Goal: Task Accomplishment & Management: Use online tool/utility

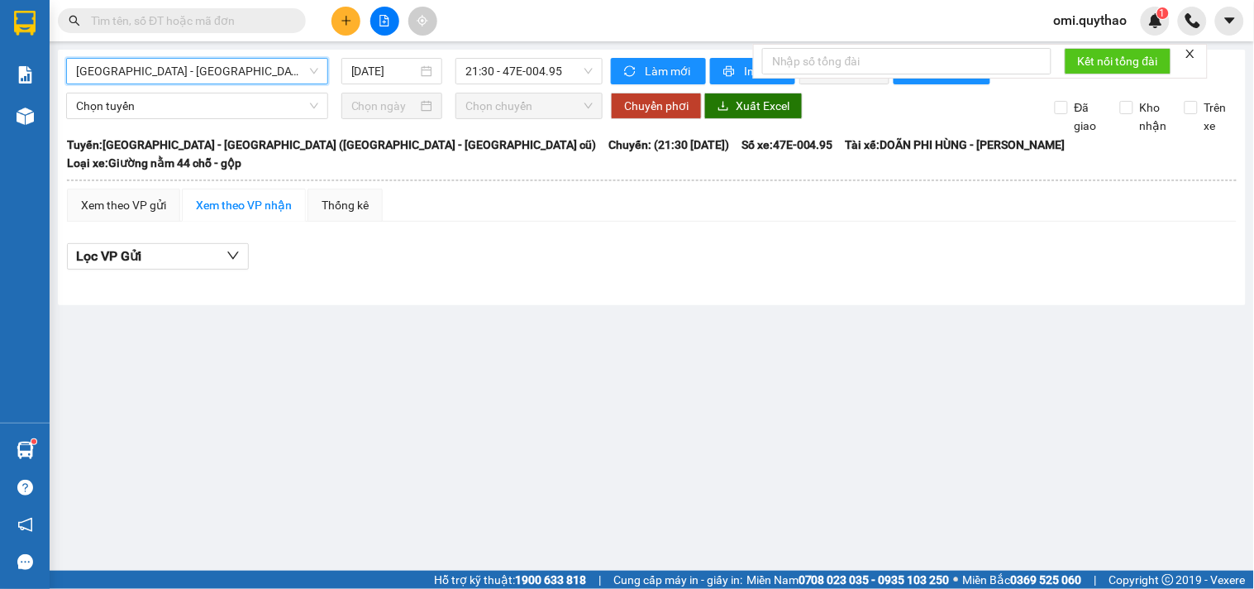
click at [379, 18] on icon "file-add" at bounding box center [385, 21] width 12 height 12
click at [229, 64] on span "[GEOGRAPHIC_DATA] - [GEOGRAPHIC_DATA] ([GEOGRAPHIC_DATA] - [GEOGRAPHIC_DATA] cũ)" at bounding box center [197, 71] width 242 height 25
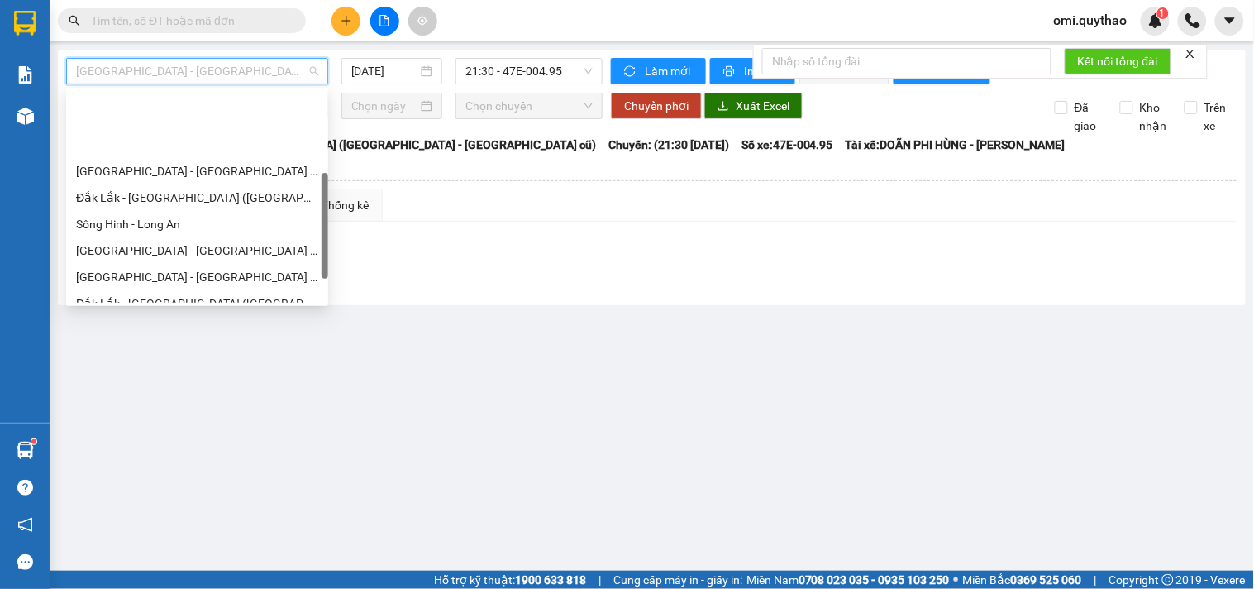
scroll to position [184, 0]
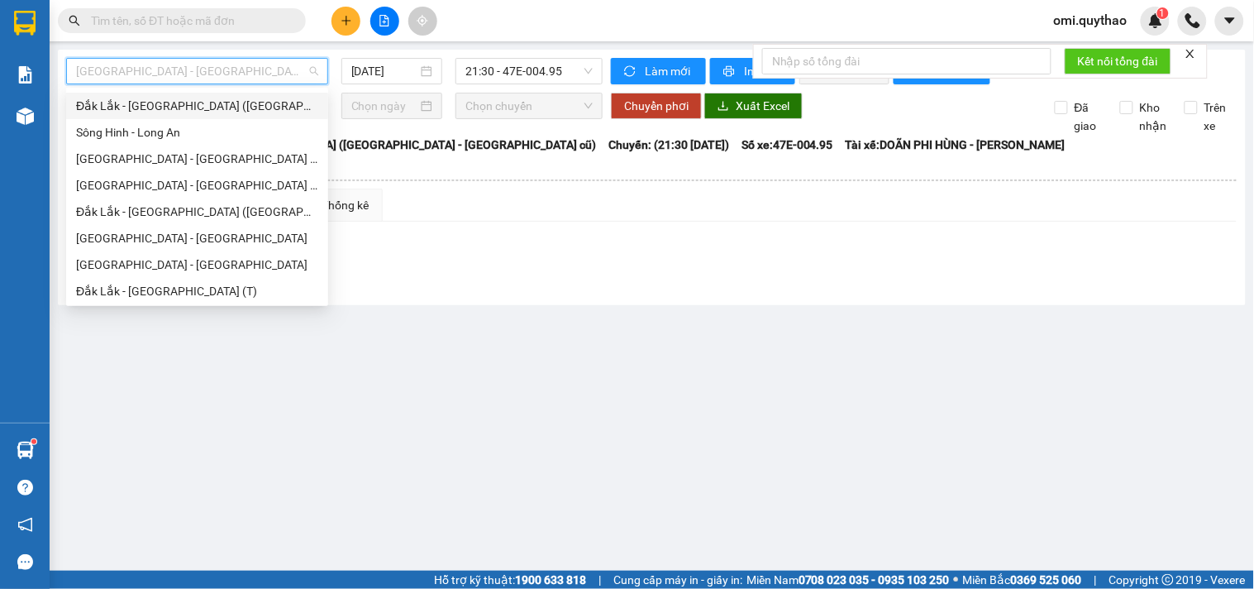
click at [128, 102] on div "Đắk Lắk - [GEOGRAPHIC_DATA] ([GEOGRAPHIC_DATA] mới)" at bounding box center [197, 106] width 242 height 18
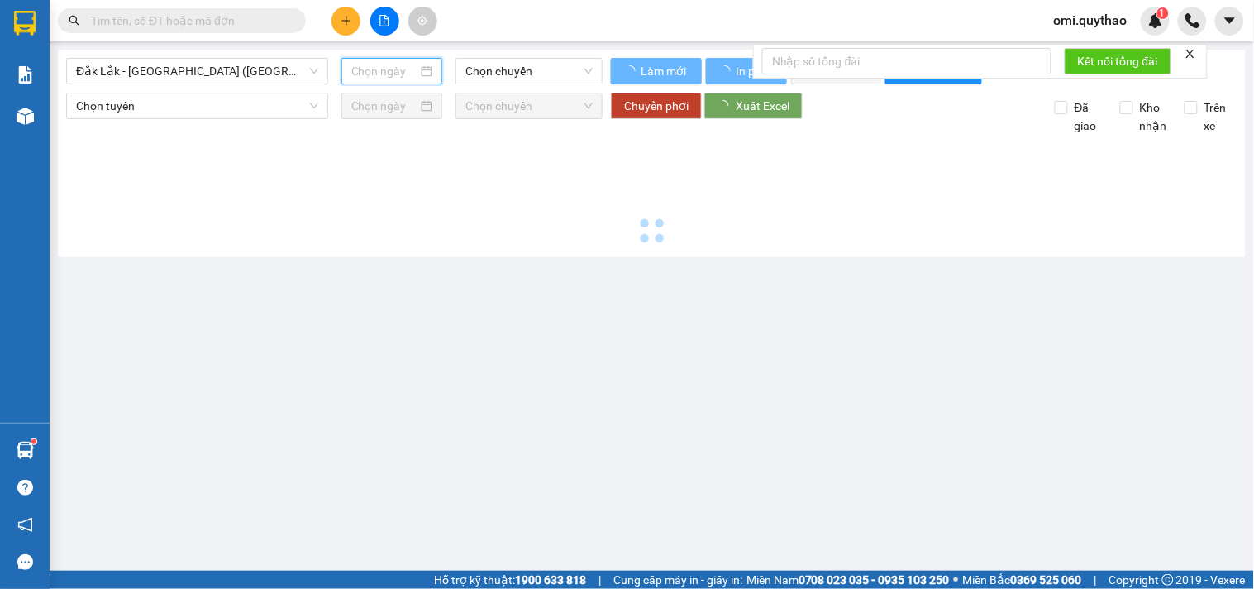
click at [395, 73] on input at bounding box center [384, 71] width 67 height 18
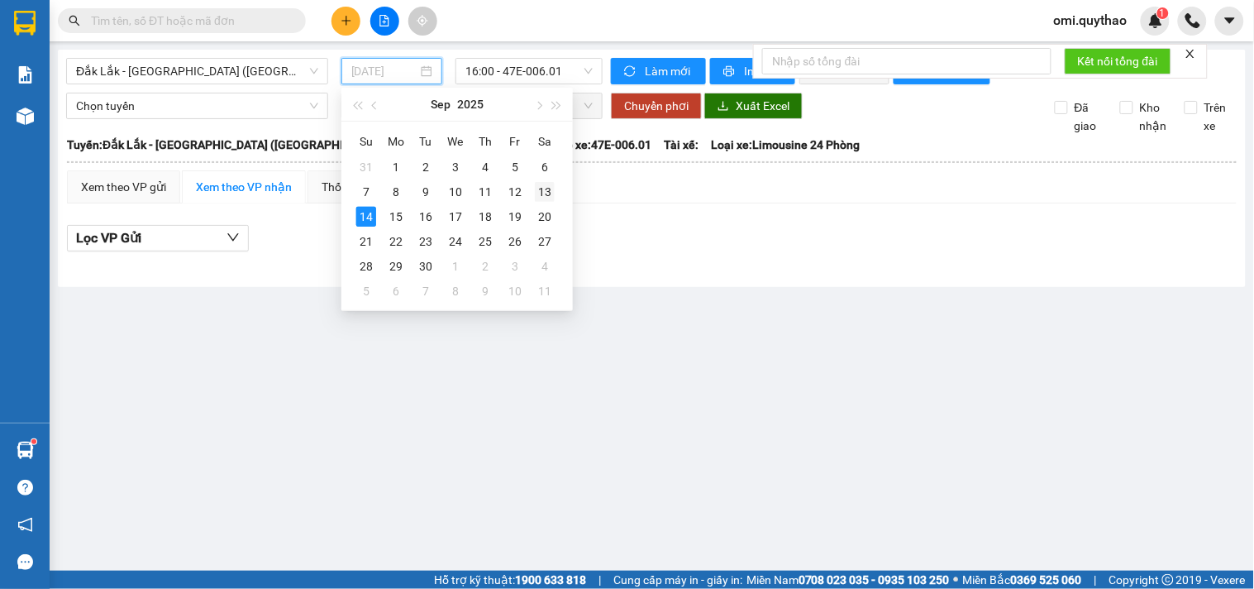
click at [548, 195] on div "13" at bounding box center [545, 192] width 20 height 20
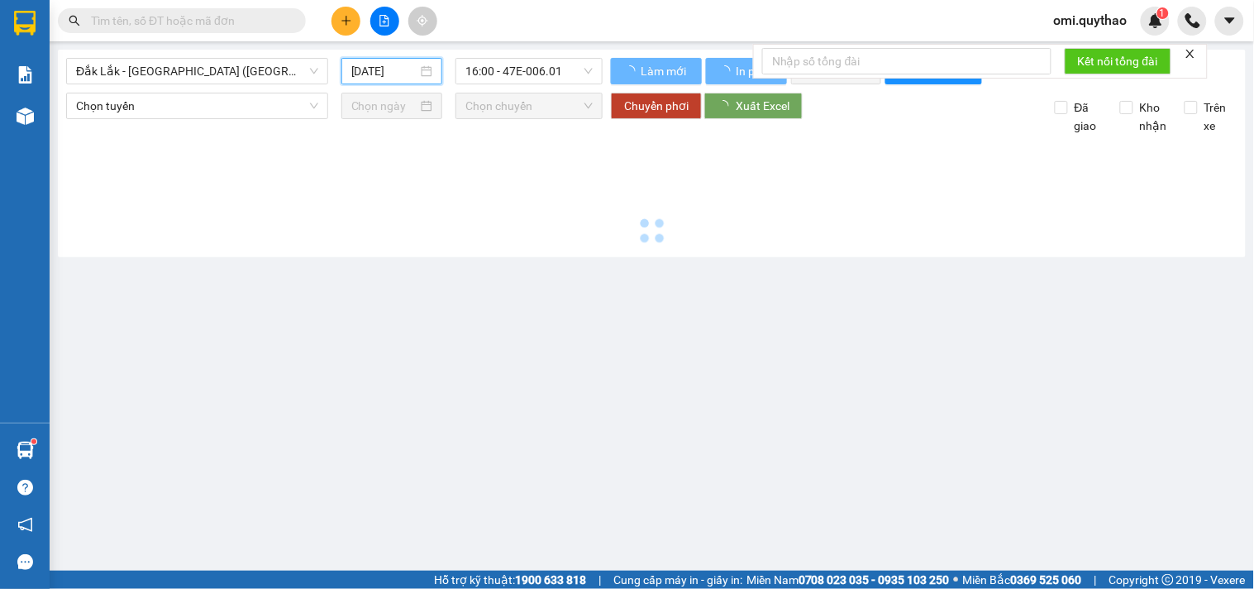
type input "[DATE]"
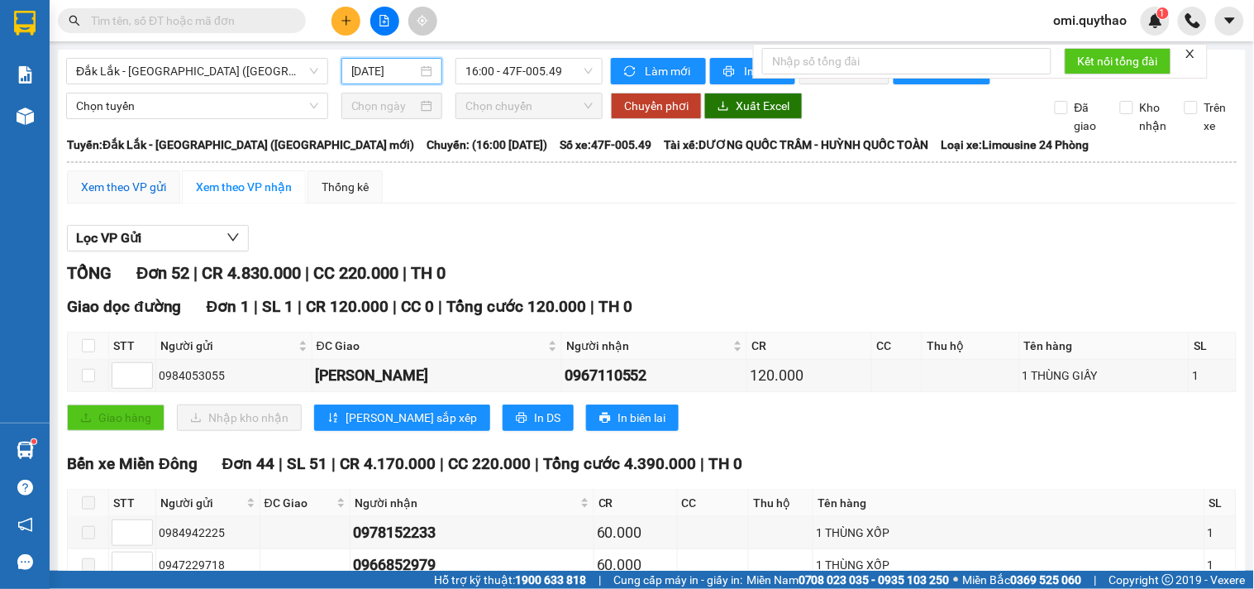
click at [118, 193] on div "Xem theo VP gửi" at bounding box center [123, 187] width 85 height 18
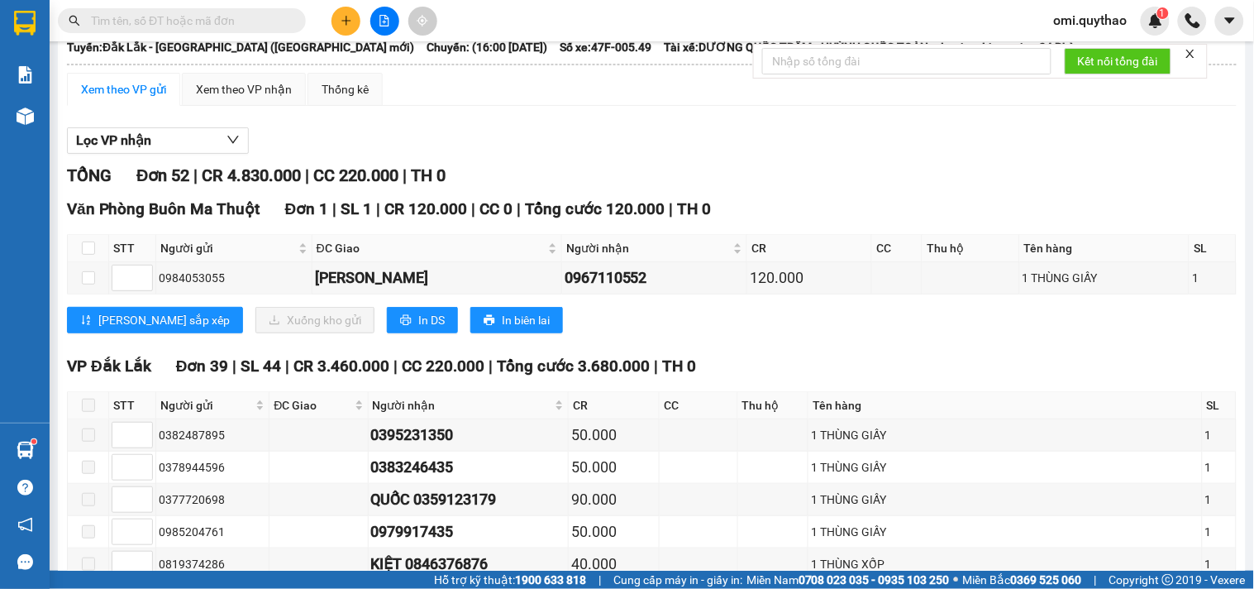
scroll to position [89, 0]
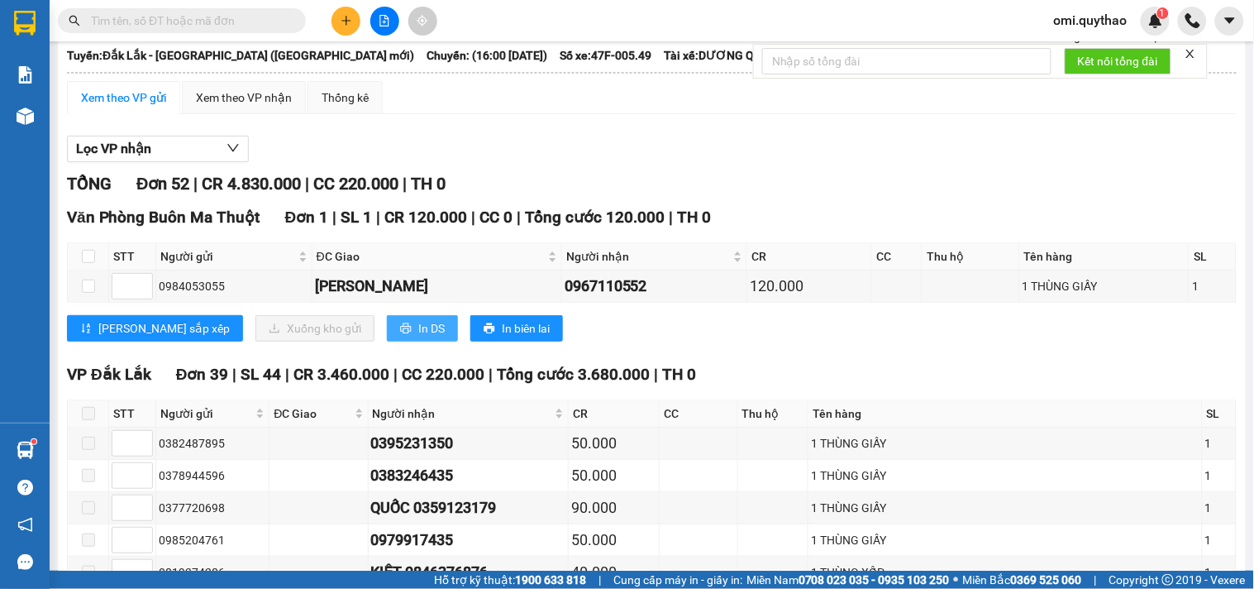
click at [387, 341] on button "In DS" at bounding box center [422, 328] width 71 height 26
click at [418, 334] on span "In DS" at bounding box center [431, 328] width 26 height 18
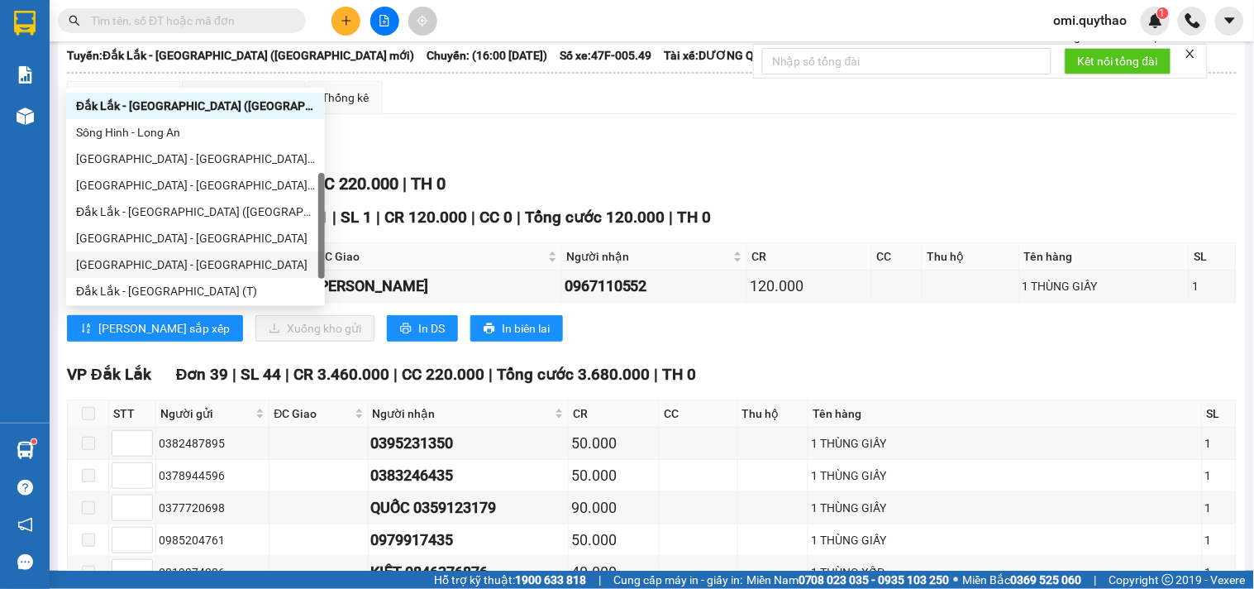
click at [106, 256] on div "[GEOGRAPHIC_DATA] - [GEOGRAPHIC_DATA]" at bounding box center [195, 264] width 239 height 18
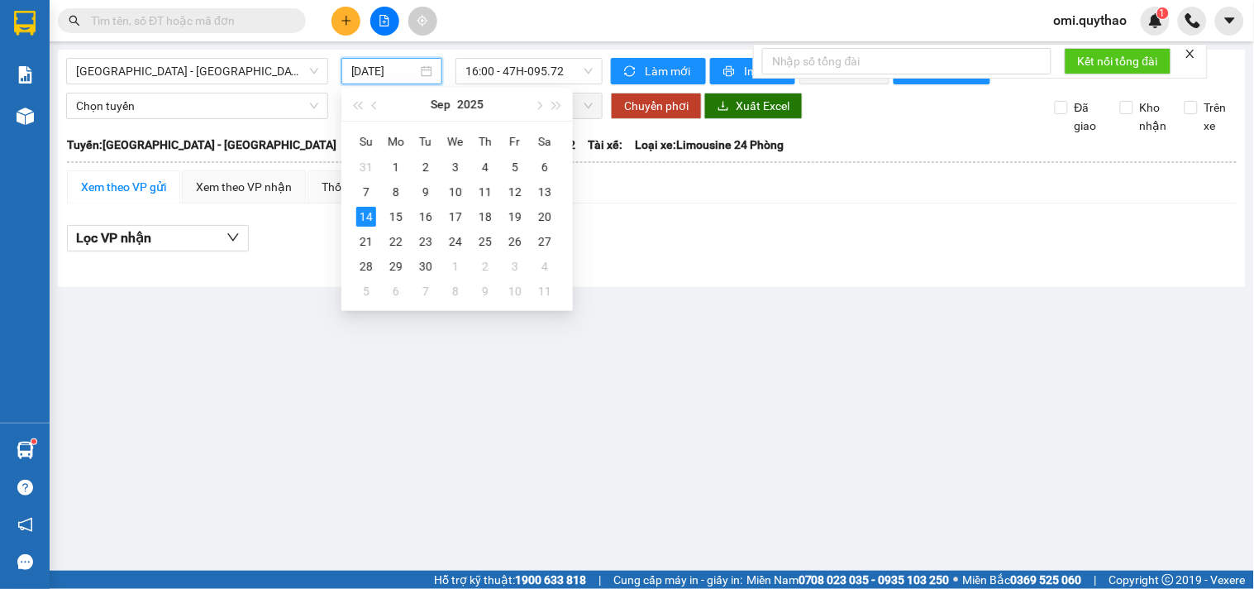
click at [386, 69] on input "[DATE]" at bounding box center [384, 71] width 67 height 18
click at [552, 188] on div "13" at bounding box center [545, 192] width 20 height 20
type input "[DATE]"
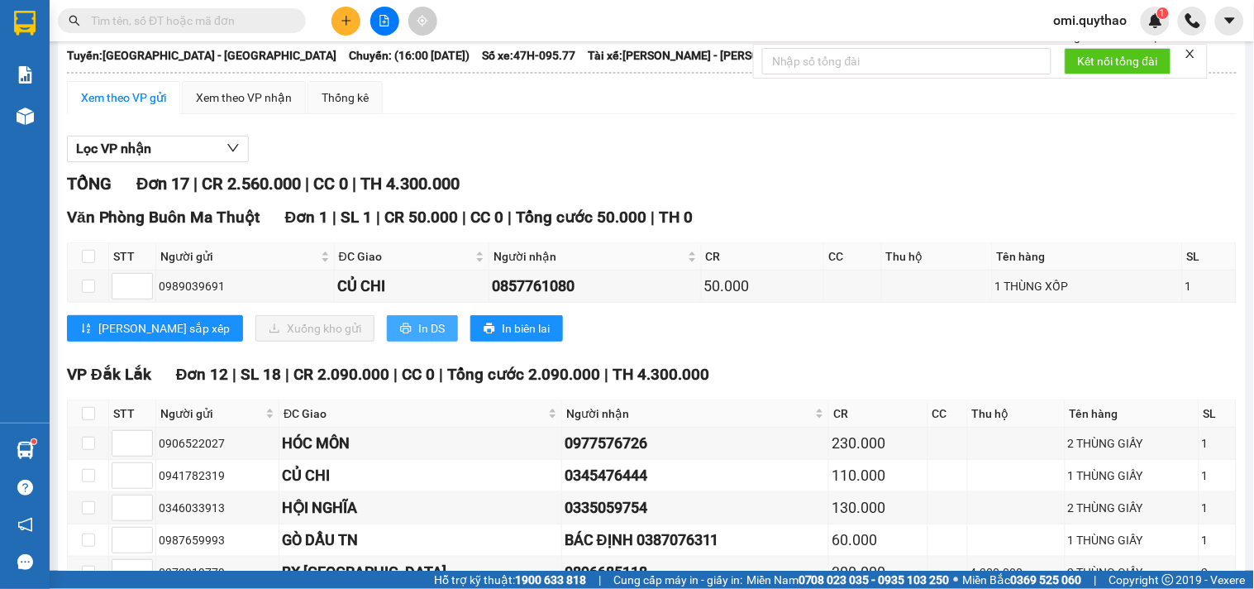
click at [418, 319] on span "In DS" at bounding box center [431, 328] width 26 height 18
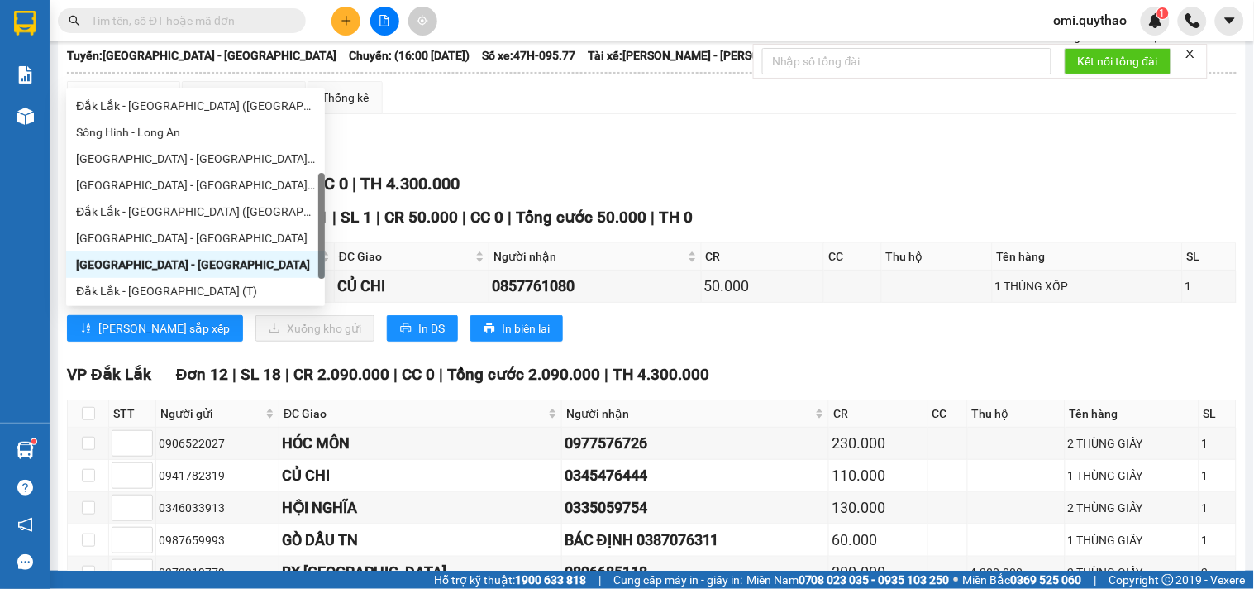
click at [136, 141] on div "Sông Hinh - Long An" at bounding box center [195, 132] width 239 height 18
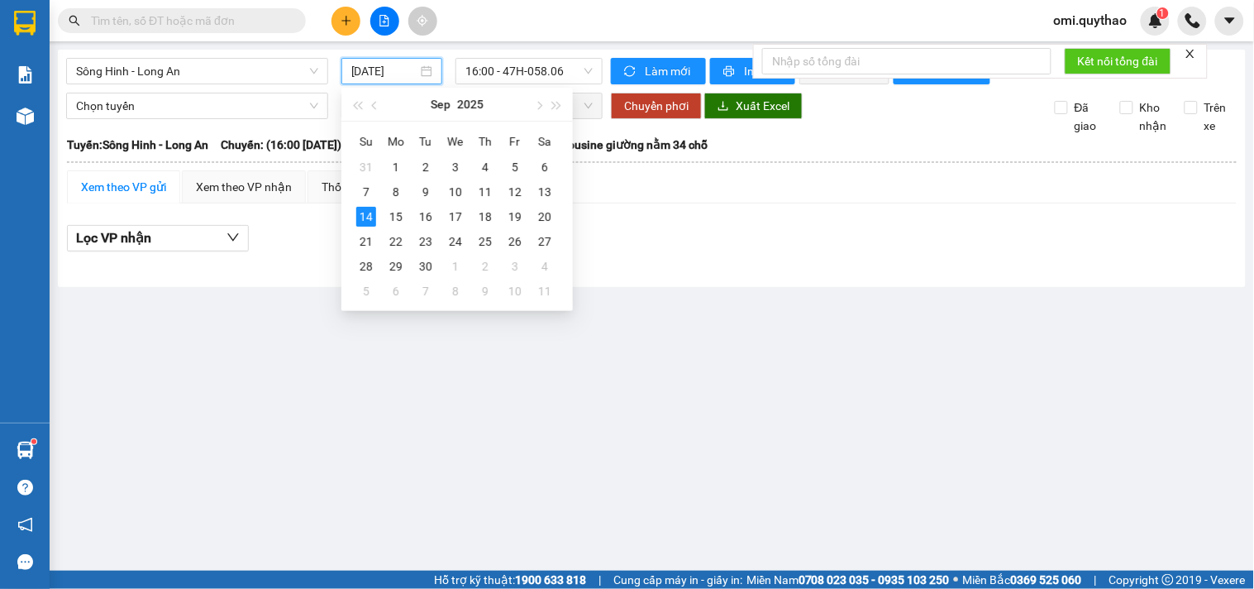
click at [386, 71] on input "[DATE]" at bounding box center [384, 71] width 67 height 18
drag, startPoint x: 537, startPoint y: 201, endPoint x: 539, endPoint y: 193, distance: 8.4
click at [539, 193] on div "13" at bounding box center [545, 192] width 20 height 20
type input "[DATE]"
